Goal: Task Accomplishment & Management: Complete application form

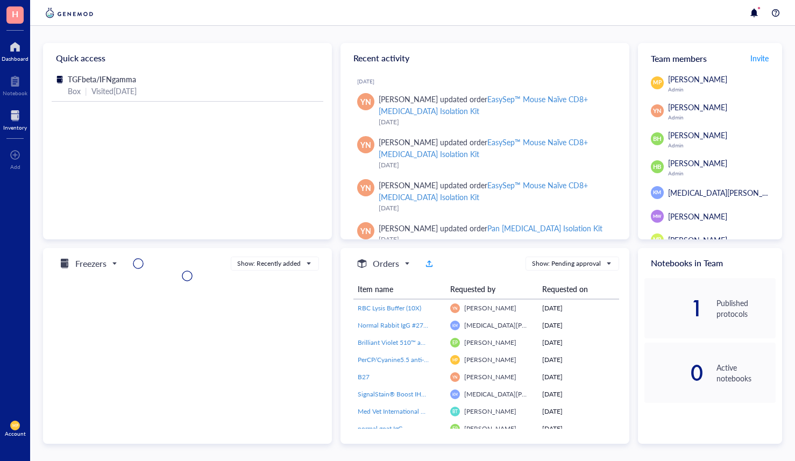
click at [15, 110] on div at bounding box center [15, 115] width 24 height 17
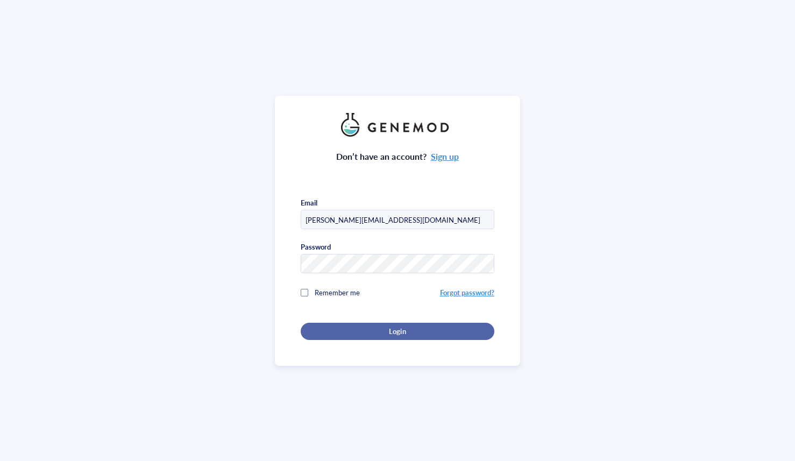
click at [375, 331] on div "Login" at bounding box center [397, 332] width 159 height 10
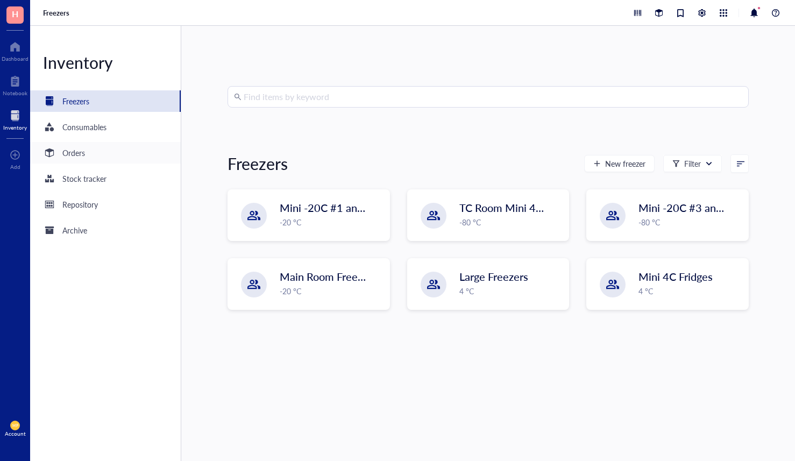
click at [71, 151] on div "Orders" at bounding box center [73, 153] width 23 height 12
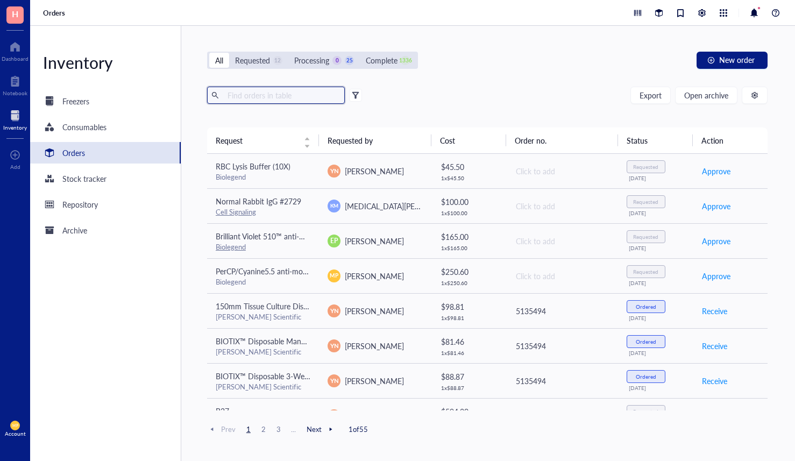
click at [263, 90] on input "text" at bounding box center [281, 95] width 117 height 16
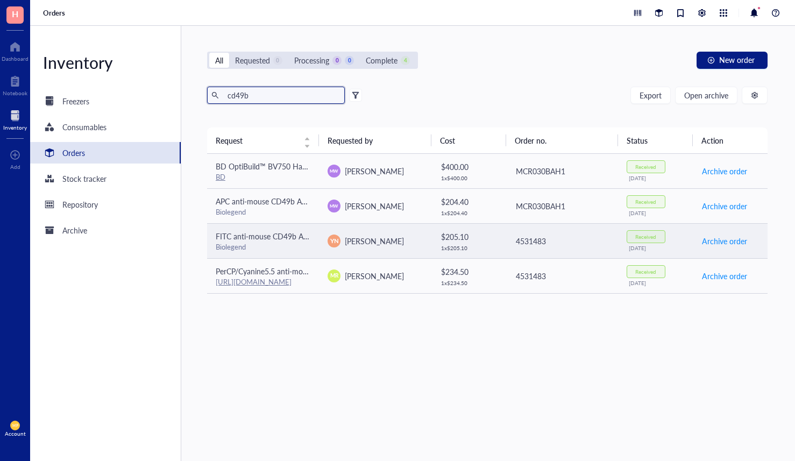
type input "cd49b"
click at [273, 243] on div "Biolegend" at bounding box center [263, 247] width 95 height 10
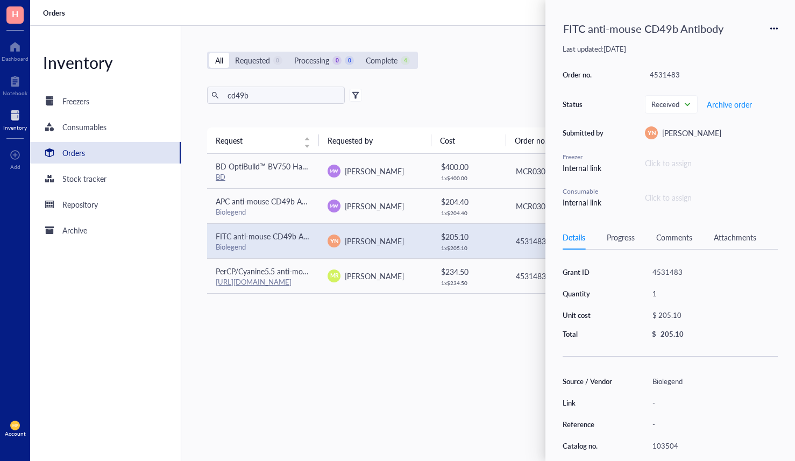
click at [775, 27] on icon at bounding box center [775, 29] width 8 height 8
click at [728, 45] on span "Request again" at bounding box center [736, 44] width 68 height 12
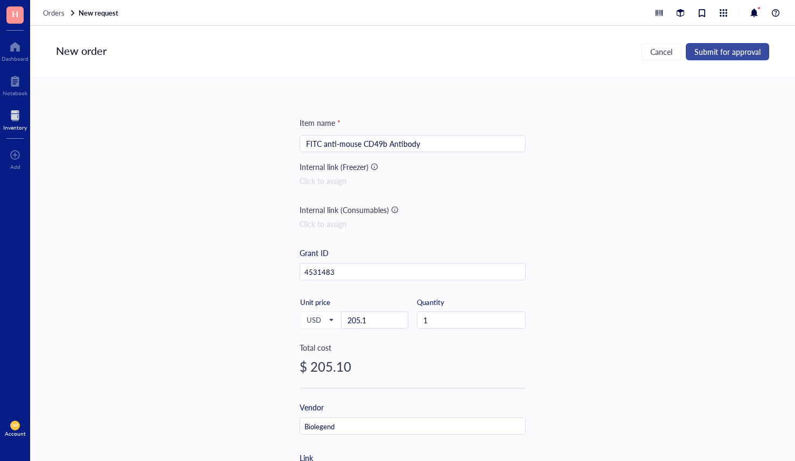
click at [755, 58] on button "Submit for approval" at bounding box center [727, 51] width 83 height 17
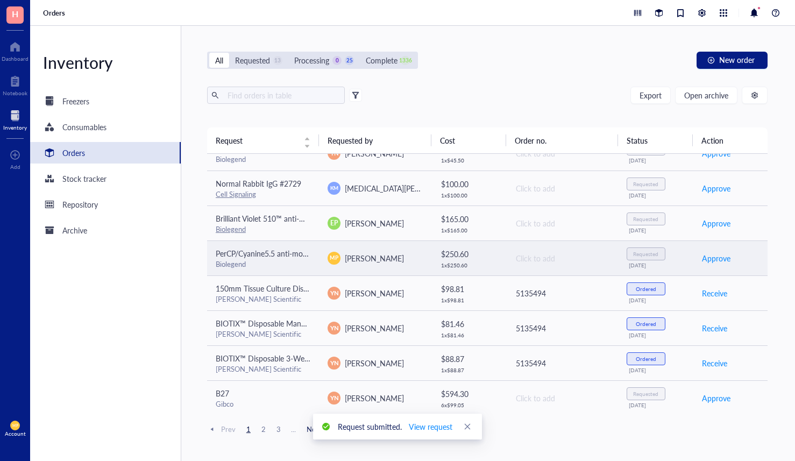
scroll to position [54, 0]
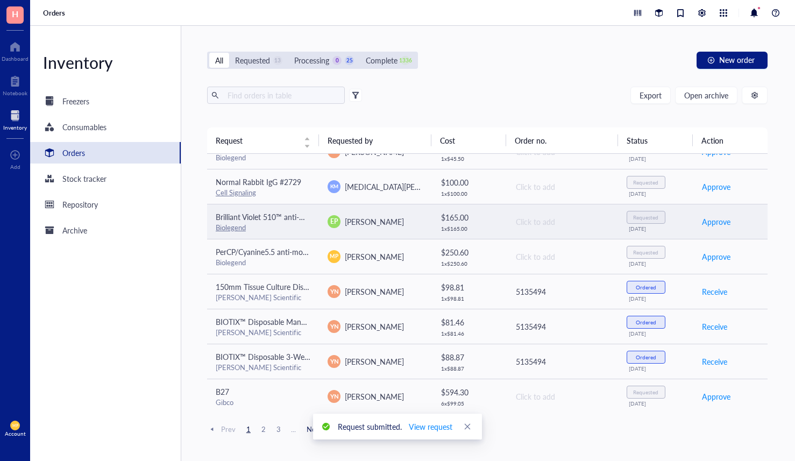
click at [300, 226] on div "Biolegend" at bounding box center [263, 228] width 95 height 10
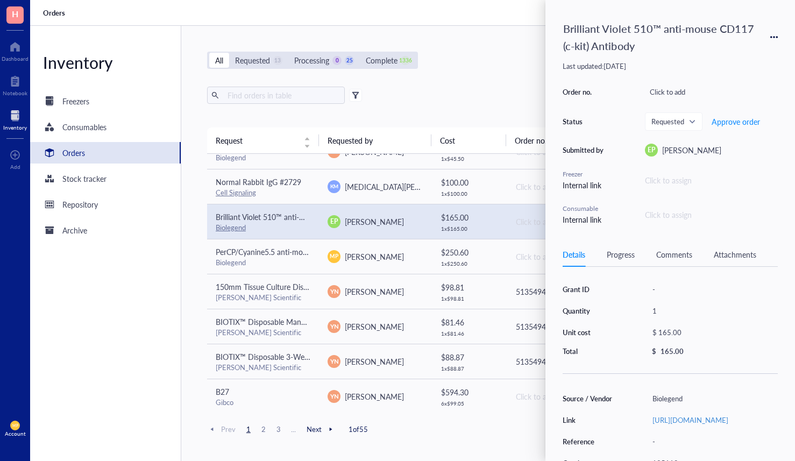
scroll to position [0, 0]
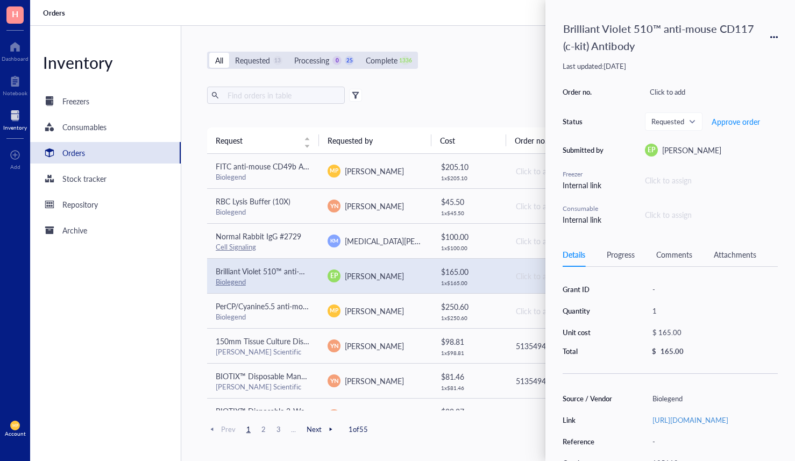
click at [201, 87] on div "All Requested 13 Processing 0 25 Complete 1336 New order Export Open archive Re…" at bounding box center [487, 243] width 612 height 435
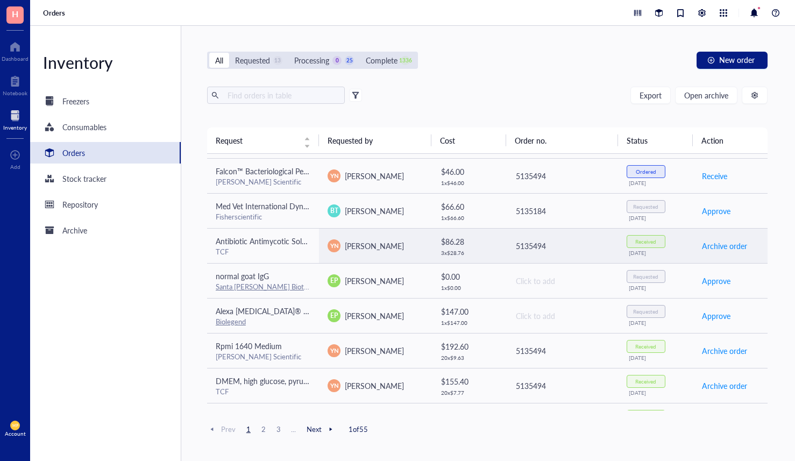
scroll to position [491, 0]
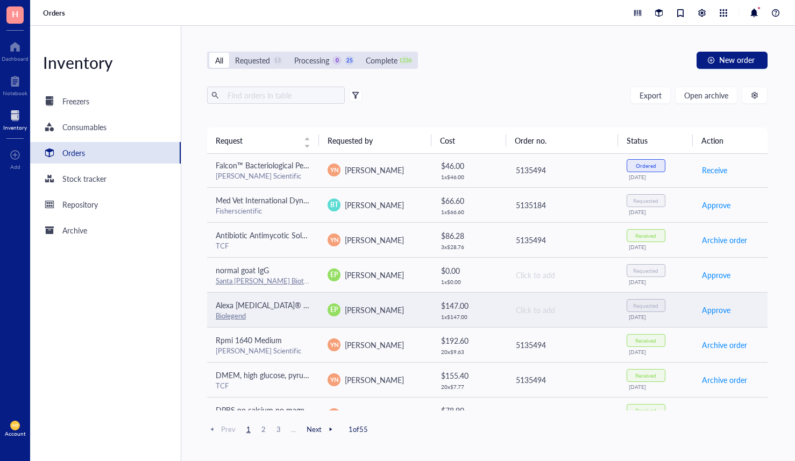
click at [269, 318] on div "Biolegend" at bounding box center [263, 316] width 95 height 10
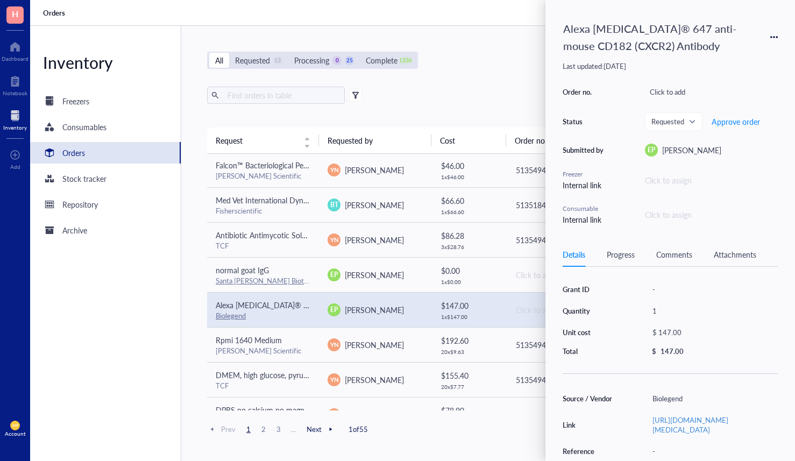
click at [191, 306] on div "All Requested 13 Processing 0 25 Complete 1336 New order Export Open archive Re…" at bounding box center [487, 243] width 612 height 435
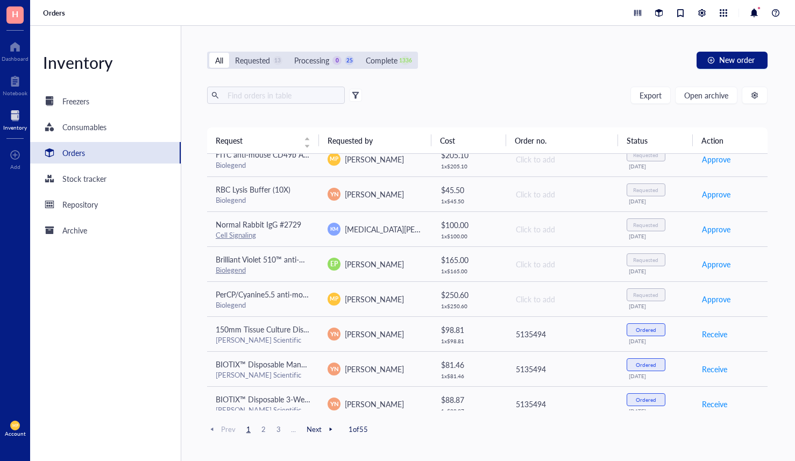
scroll to position [1, 0]
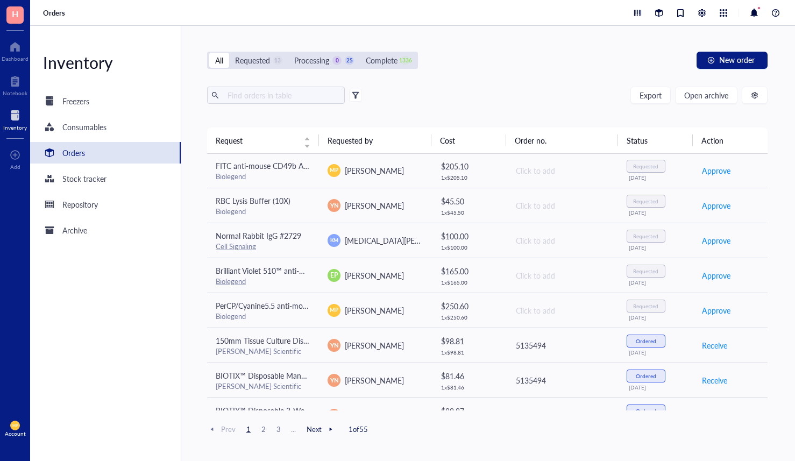
click at [423, 35] on div "All Requested 13 Processing 0 25 Complete 1336 New order Export Open archive Re…" at bounding box center [487, 243] width 612 height 435
